Goal: Task Accomplishment & Management: Manage account settings

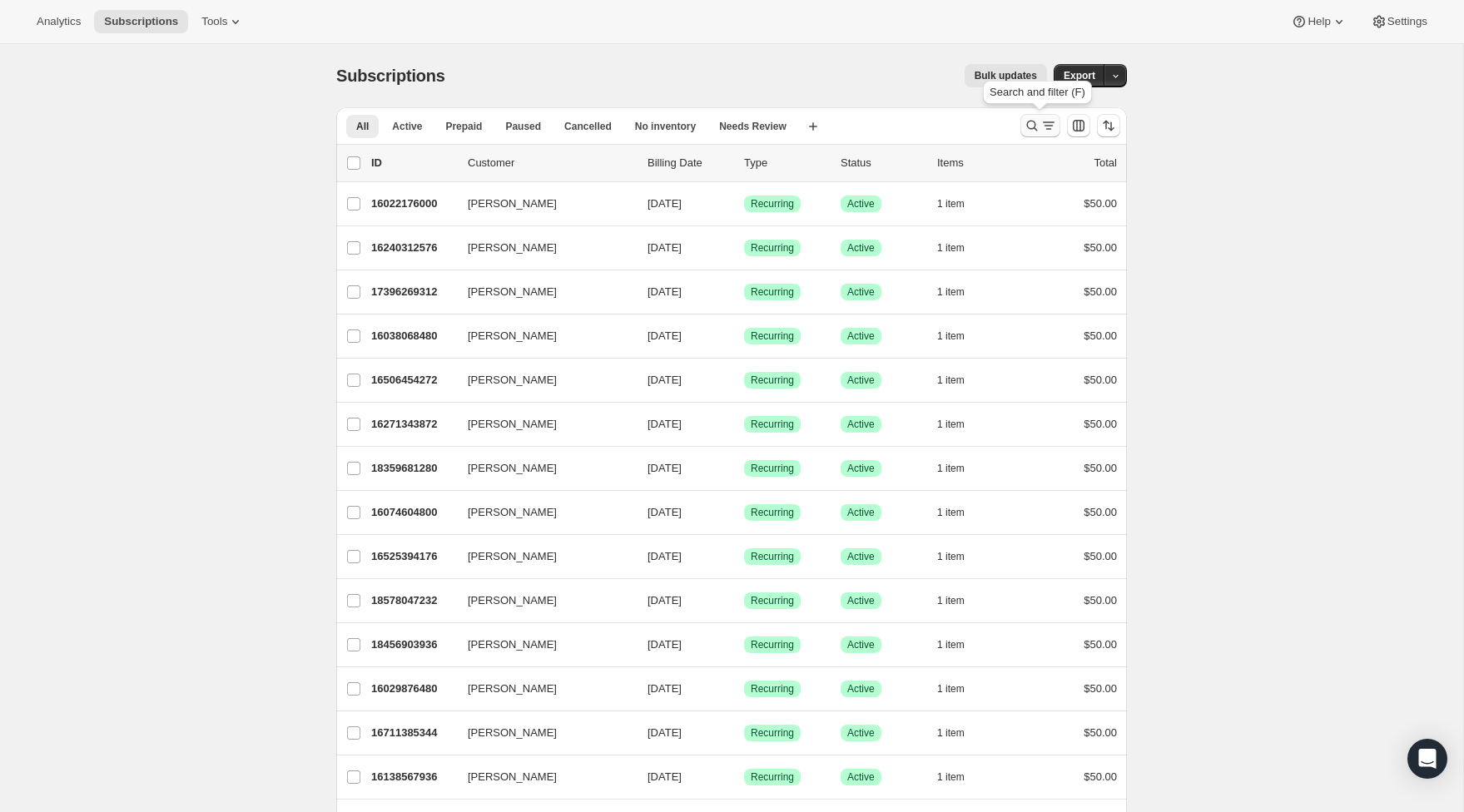
click at [1034, 126] on icon "Search and filter results" at bounding box center [1032, 125] width 16 height 16
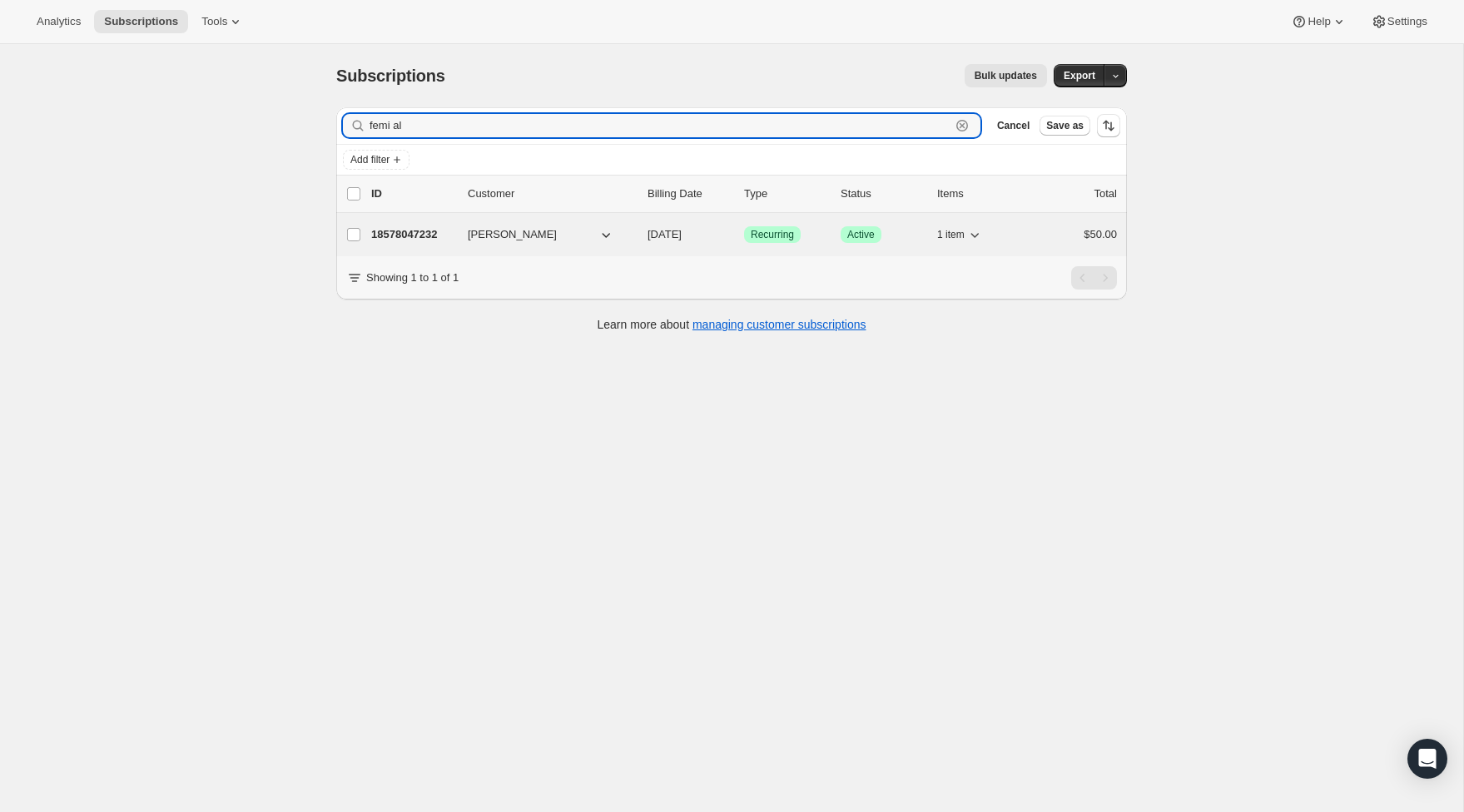
type input "femi al"
click at [1083, 231] on span "$50.00" at bounding box center [1100, 234] width 34 height 12
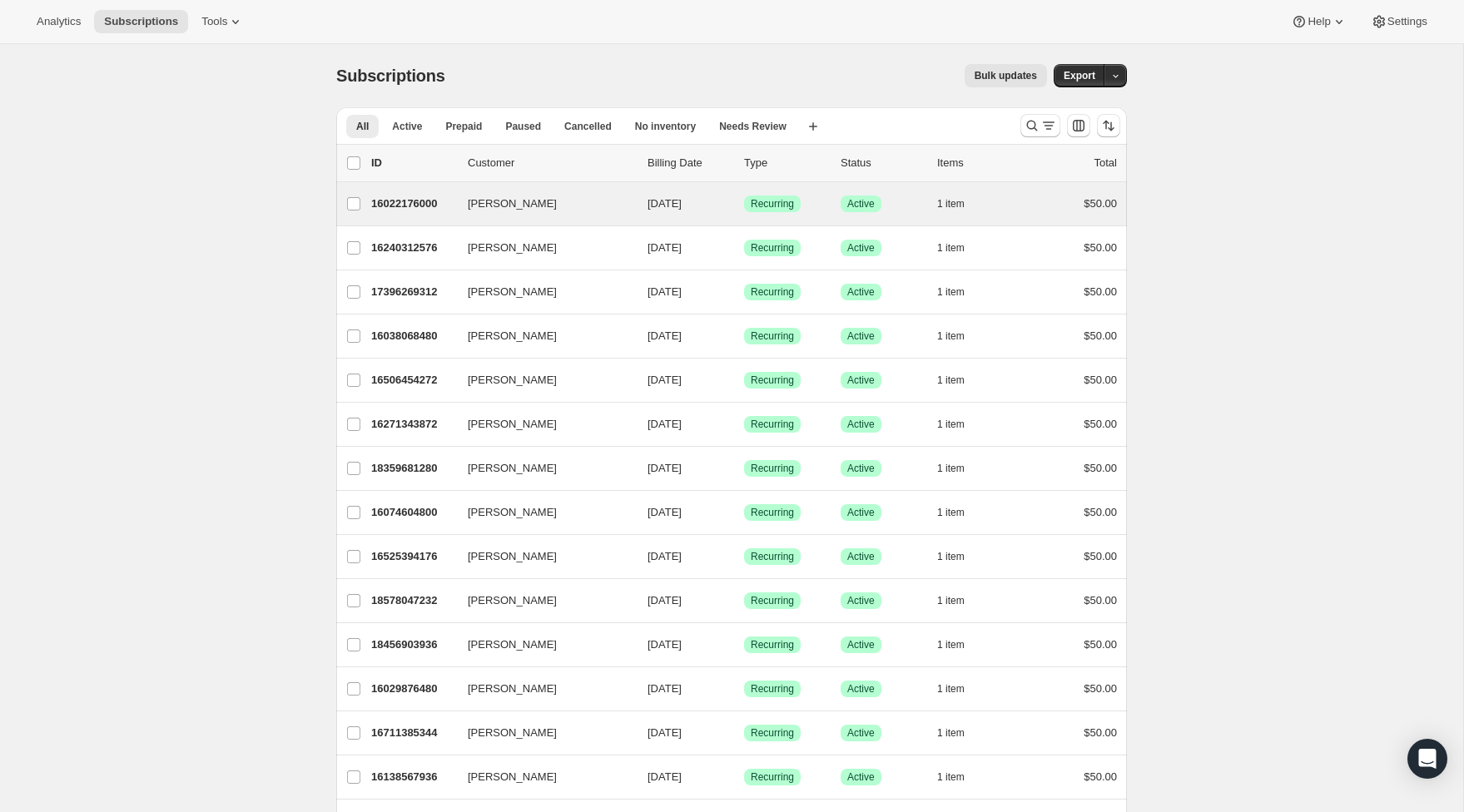
scroll to position [25, 0]
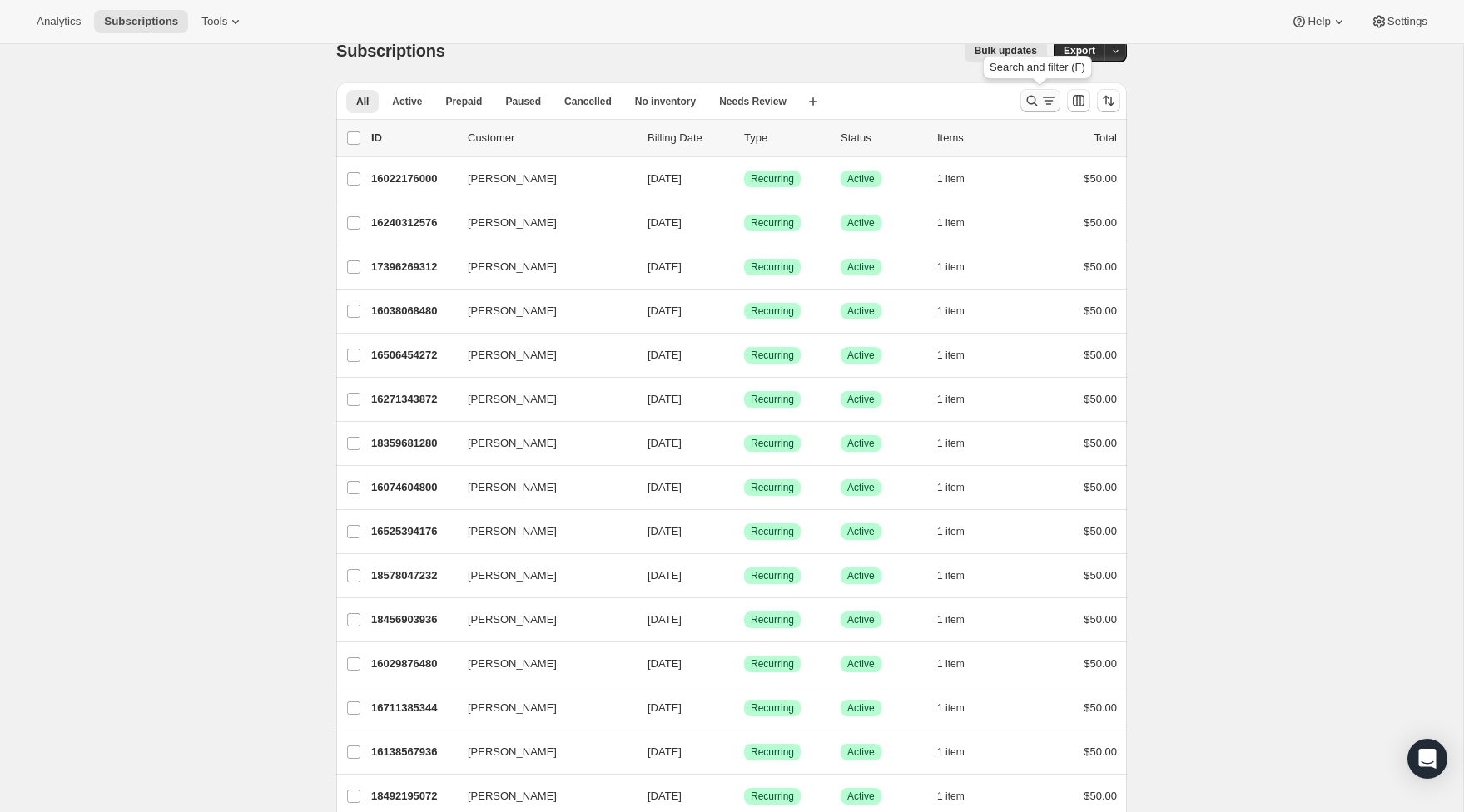
click at [1032, 98] on icon "Search and filter results" at bounding box center [1032, 100] width 16 height 16
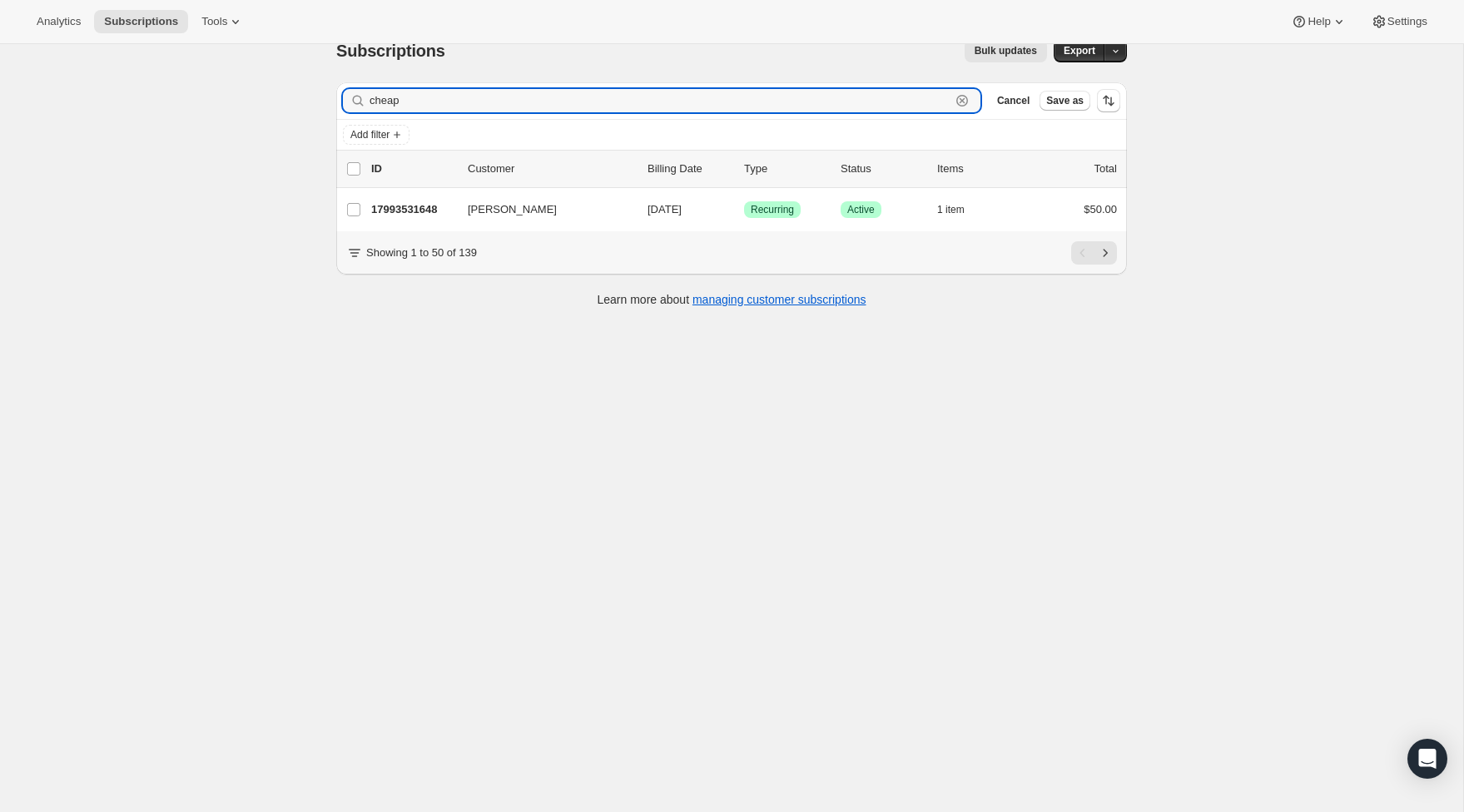
type input "cheap"
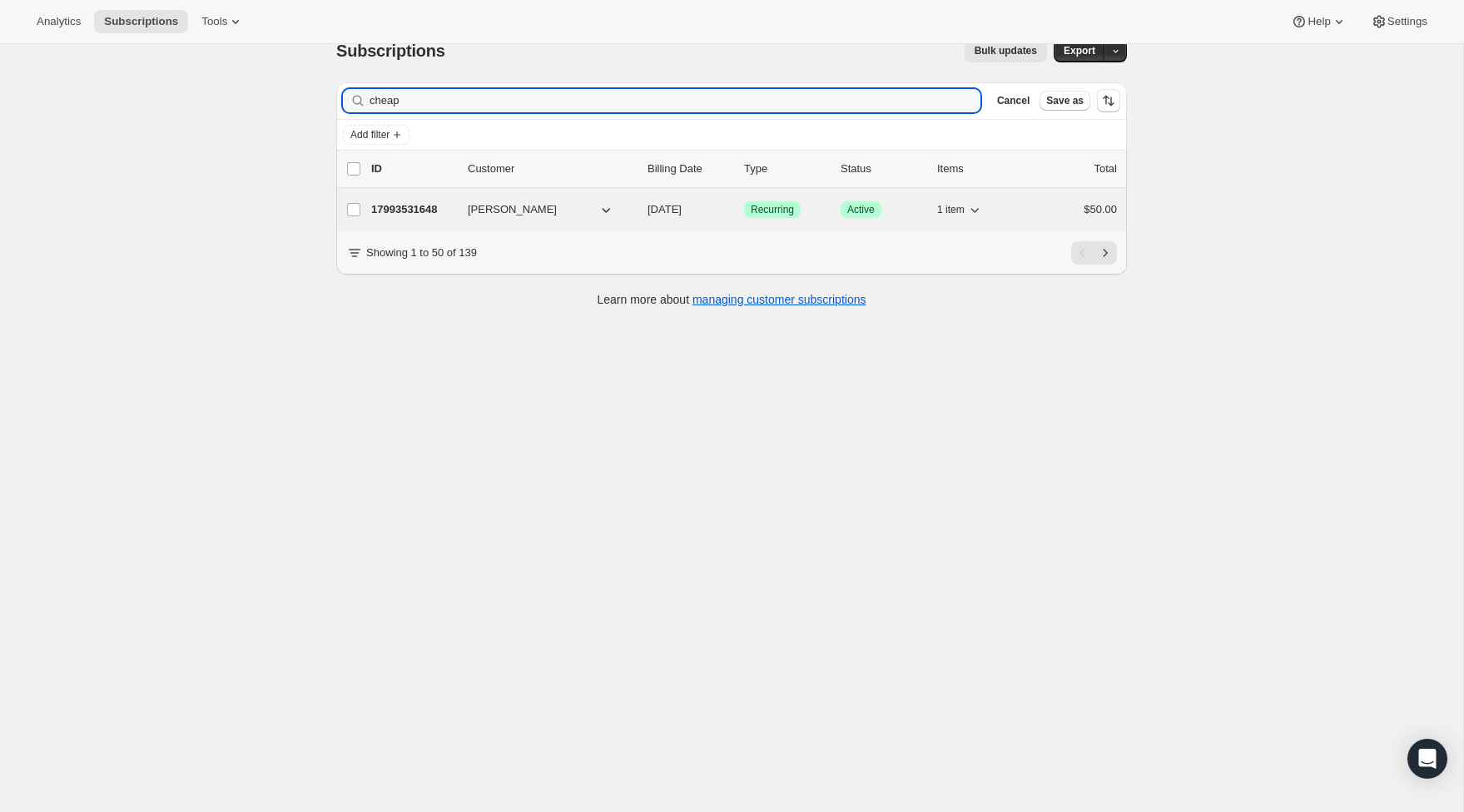
drag, startPoint x: 939, startPoint y: 124, endPoint x: 1071, endPoint y: 206, distance: 155.4
click at [1071, 206] on div "$50.00" at bounding box center [1075, 209] width 83 height 16
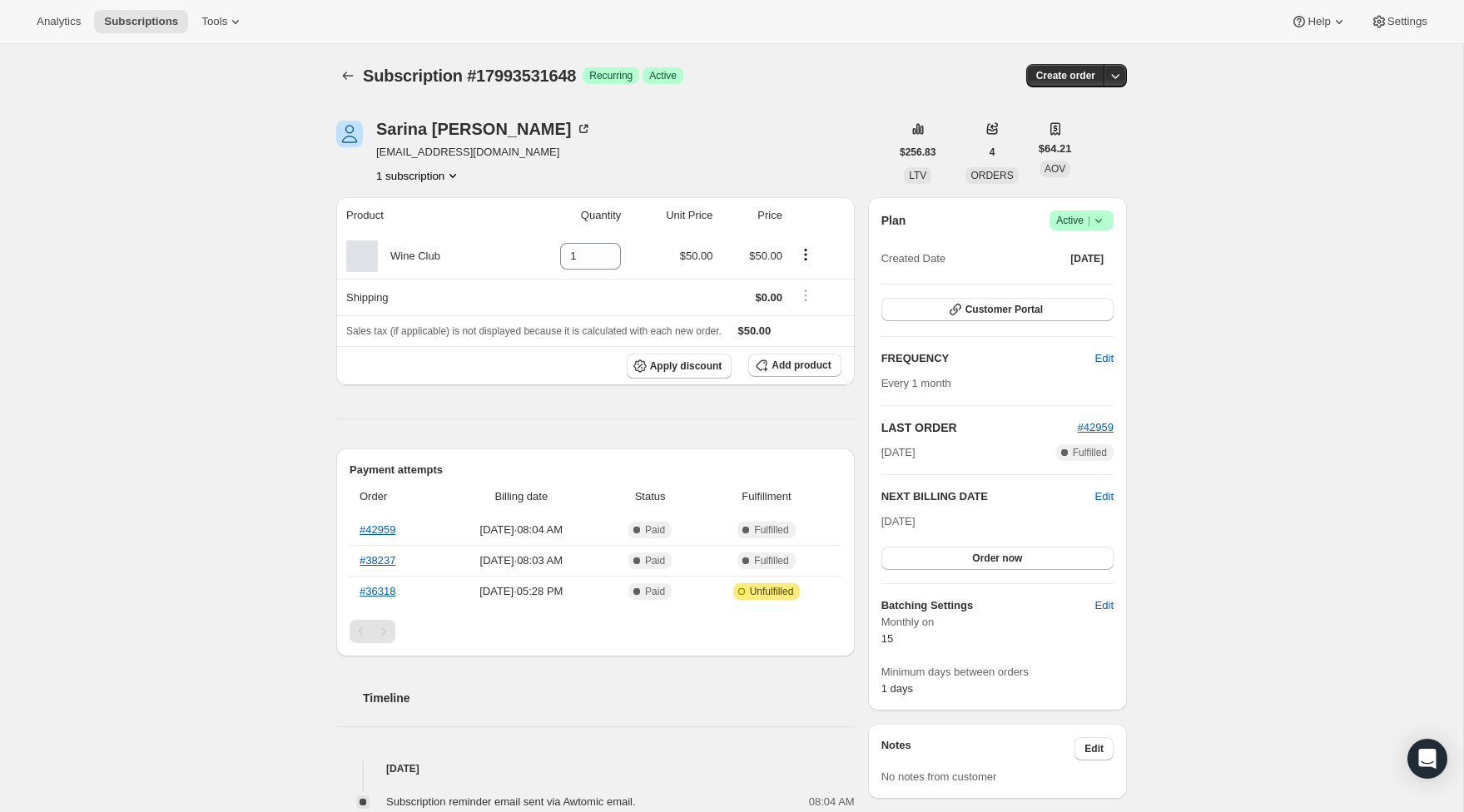
click at [1097, 225] on icon at bounding box center [1098, 220] width 16 height 16
click at [1099, 280] on span "Cancel subscription" at bounding box center [1077, 281] width 94 height 12
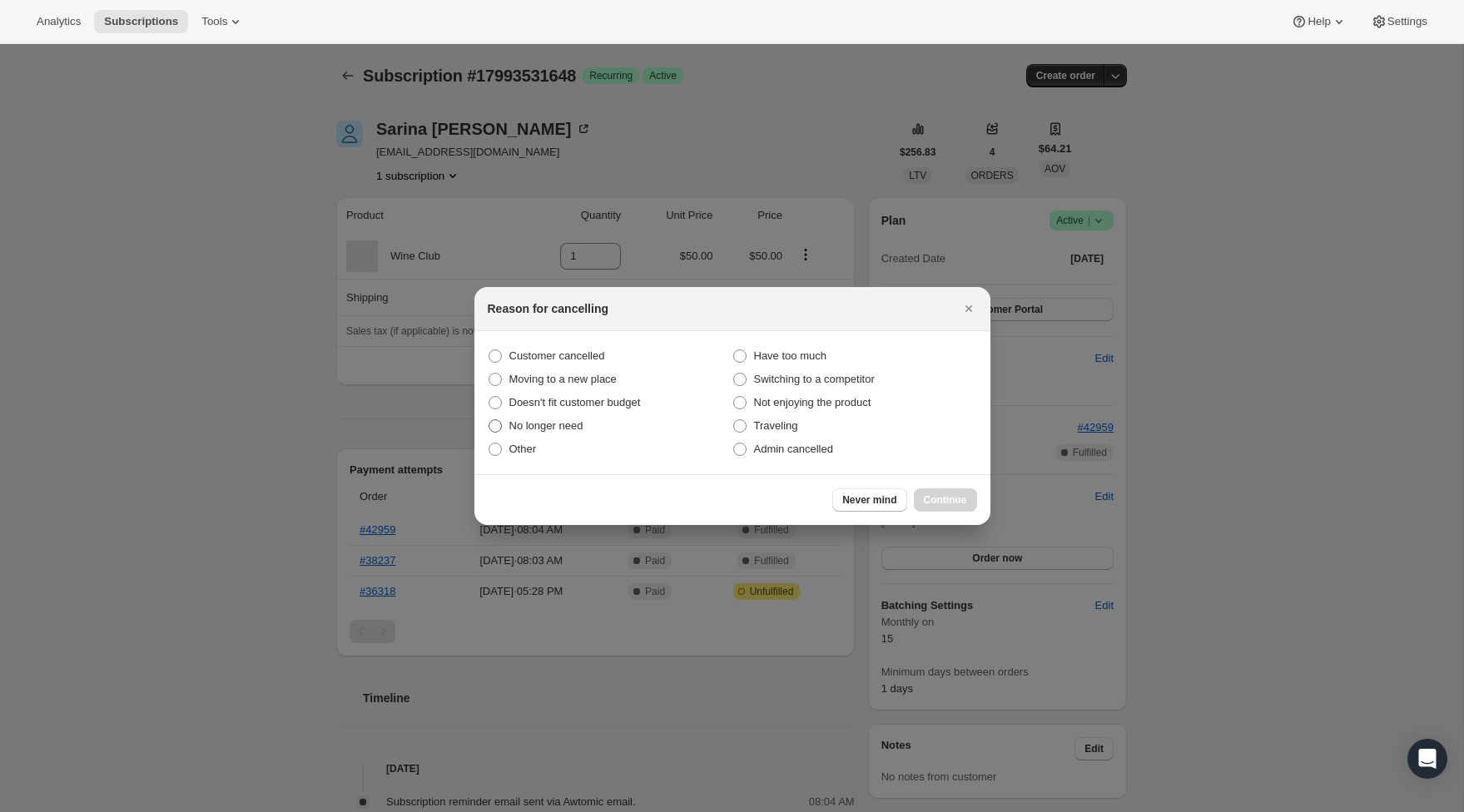
click at [498, 427] on span ":rrj:" at bounding box center [496, 427] width 13 height 13
click at [490, 420] on input "No longer need" at bounding box center [489, 420] width 1 height 1
radio input "true"
click at [940, 502] on span "Continue" at bounding box center [945, 500] width 43 height 13
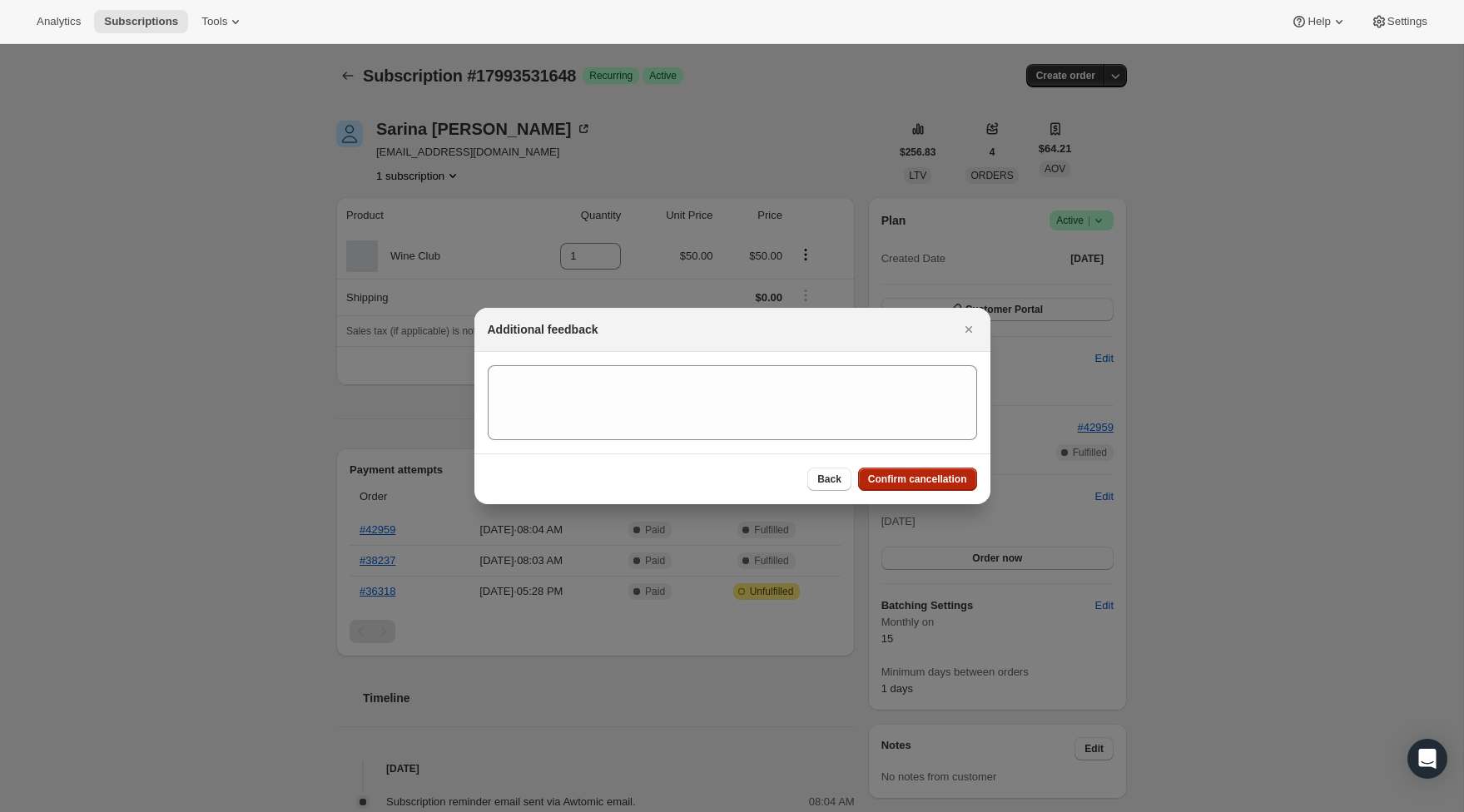
click at [971, 472] on button "Confirm cancellation" at bounding box center [918, 479] width 119 height 23
